Goal: Transaction & Acquisition: Book appointment/travel/reservation

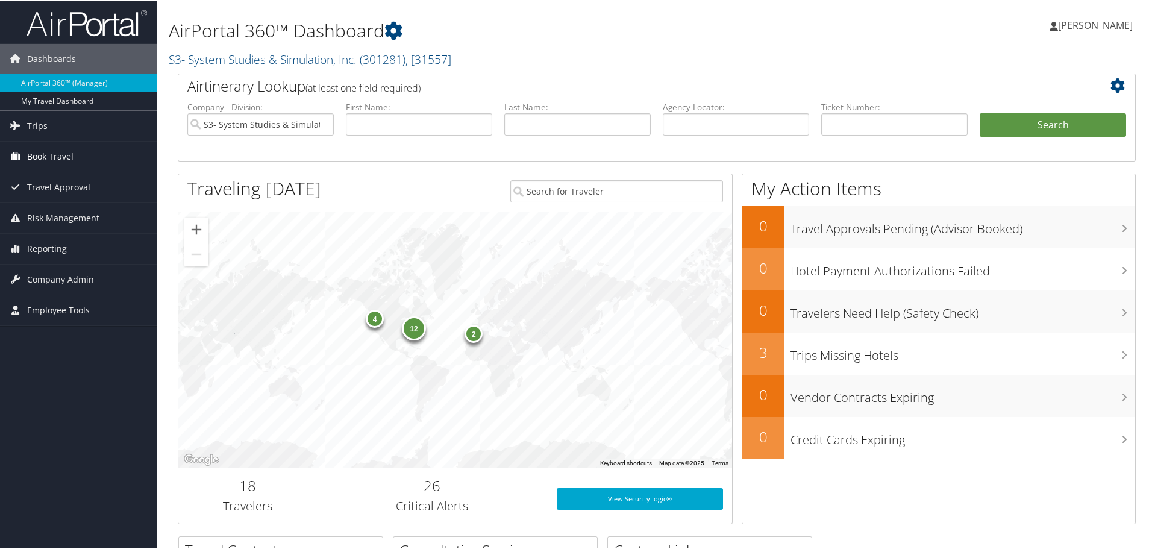
click at [60, 157] on span "Book Travel" at bounding box center [50, 155] width 46 height 30
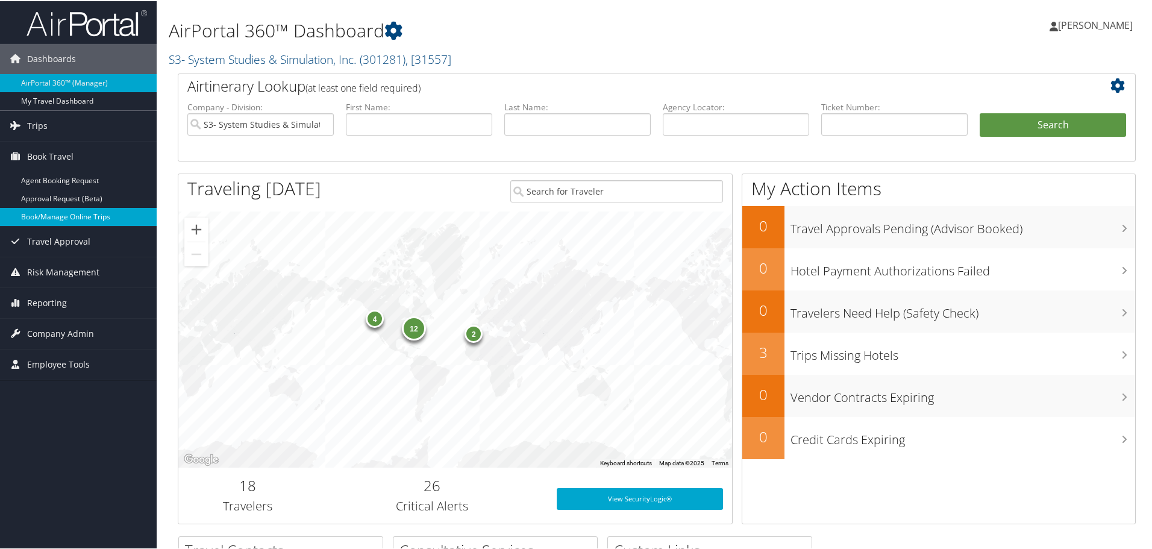
click at [40, 215] on link "Book/Manage Online Trips" at bounding box center [78, 216] width 157 height 18
